Goal: Navigation & Orientation: Find specific page/section

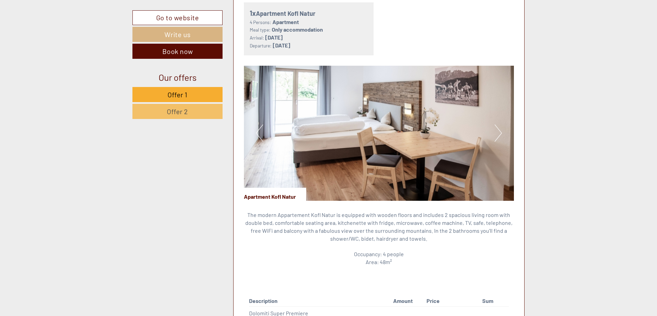
scroll to position [482, 0]
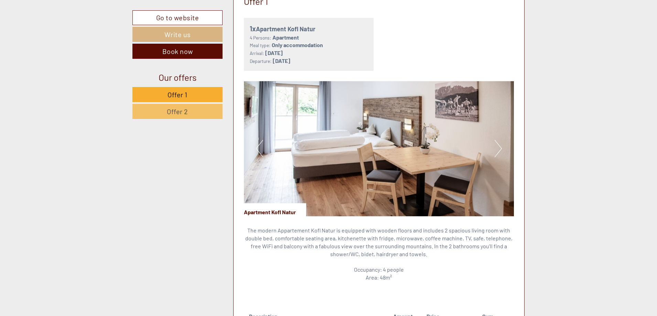
click at [498, 142] on button "Next" at bounding box center [498, 148] width 7 height 17
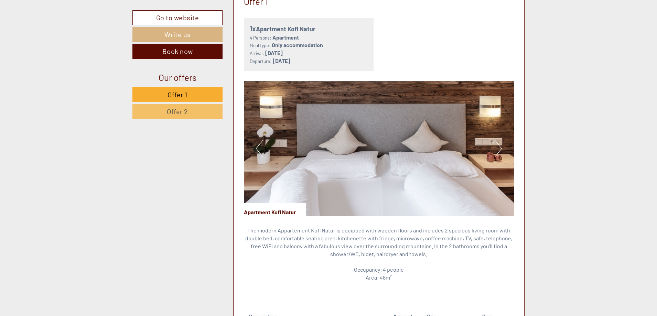
click at [498, 142] on button "Next" at bounding box center [498, 148] width 7 height 17
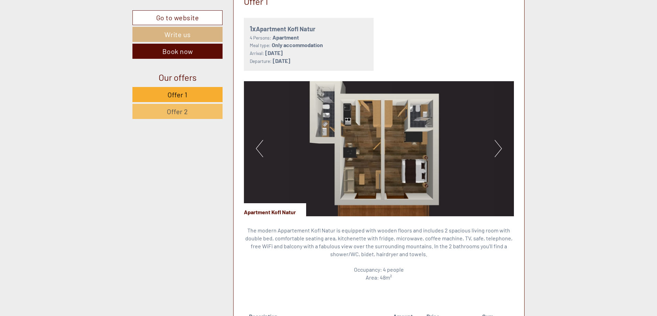
scroll to position [550, 0]
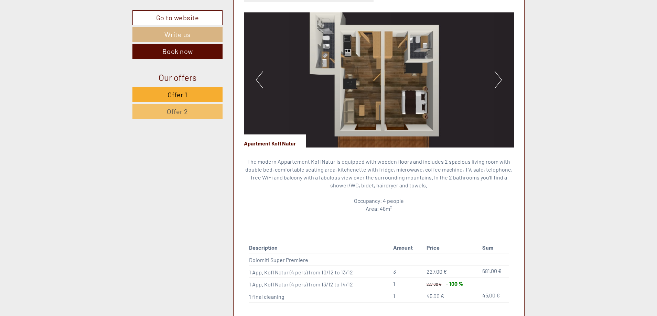
click at [502, 79] on img at bounding box center [379, 79] width 270 height 135
click at [494, 69] on img at bounding box center [379, 79] width 270 height 135
click at [497, 73] on button "Next" at bounding box center [498, 79] width 7 height 17
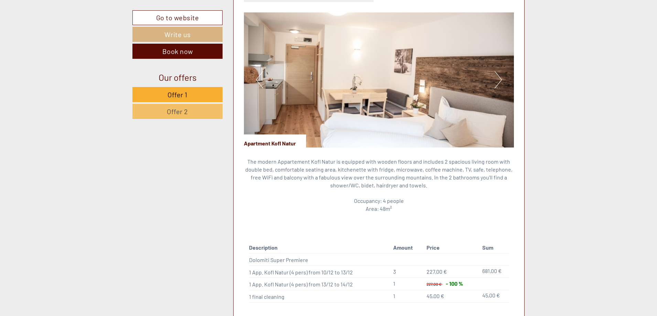
click at [497, 73] on button "Next" at bounding box center [498, 79] width 7 height 17
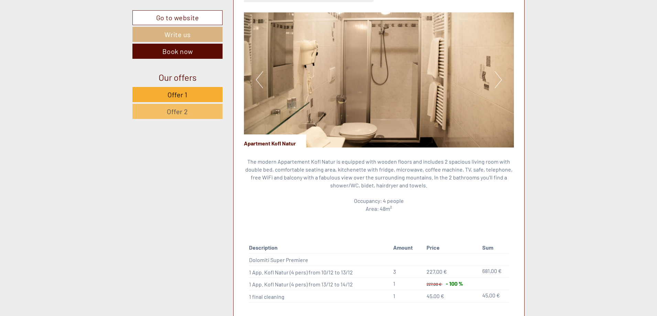
click at [497, 73] on button "Next" at bounding box center [498, 79] width 7 height 17
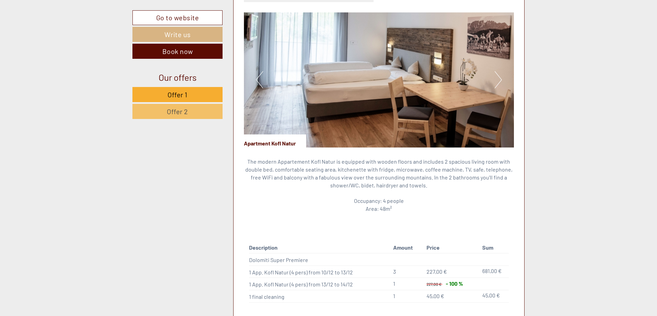
click at [497, 73] on button "Next" at bounding box center [498, 79] width 7 height 17
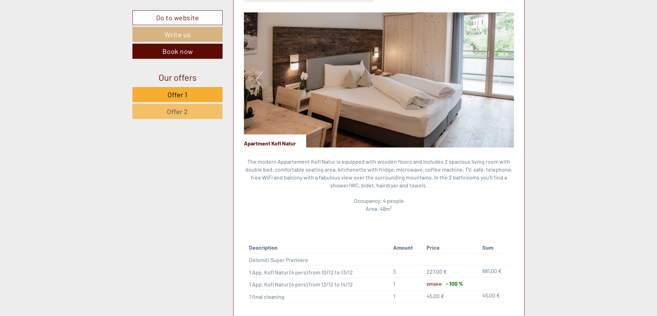
click at [497, 73] on button "Next" at bounding box center [498, 79] width 7 height 17
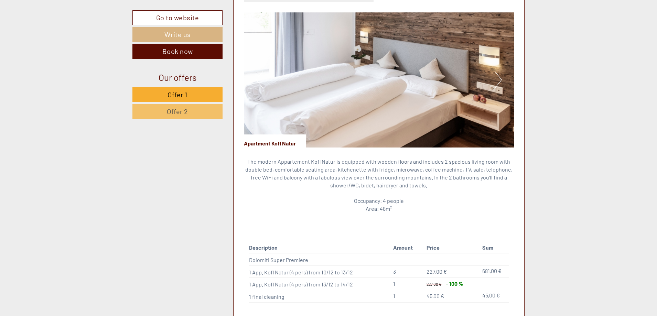
click at [497, 73] on button "Next" at bounding box center [498, 79] width 7 height 17
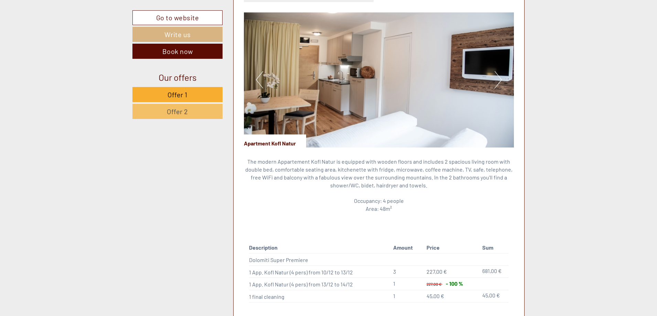
click at [497, 73] on button "Next" at bounding box center [498, 79] width 7 height 17
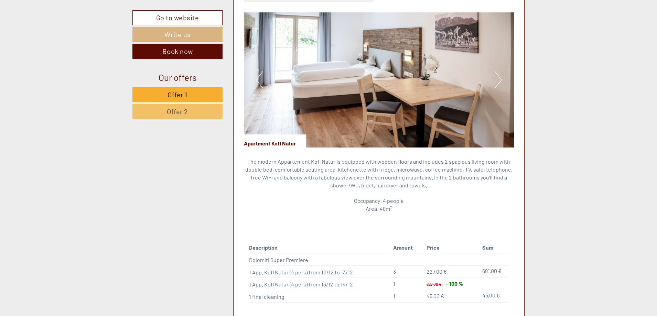
click at [497, 73] on button "Next" at bounding box center [498, 79] width 7 height 17
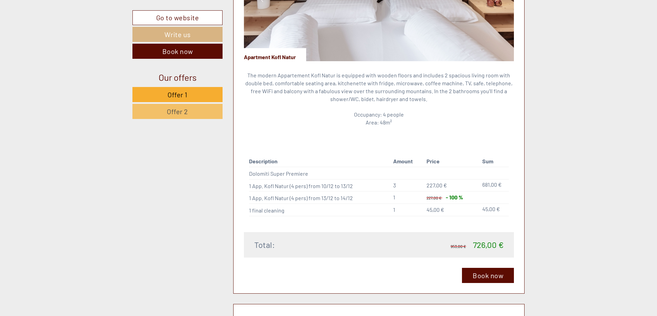
scroll to position [654, 0]
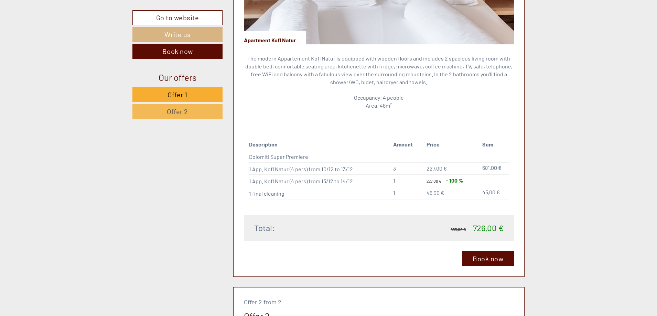
click at [151, 111] on link "Offer 2" at bounding box center [177, 111] width 90 height 15
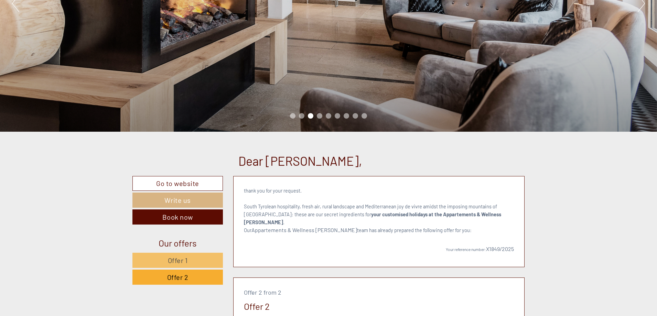
scroll to position [171, 0]
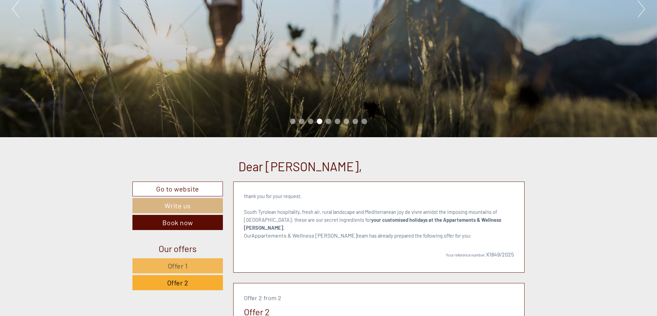
click at [165, 269] on link "Offer 1" at bounding box center [177, 265] width 90 height 15
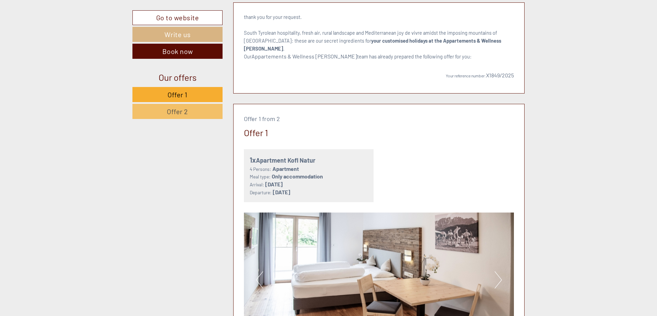
scroll to position [343, 0]
